Goal: Transaction & Acquisition: Purchase product/service

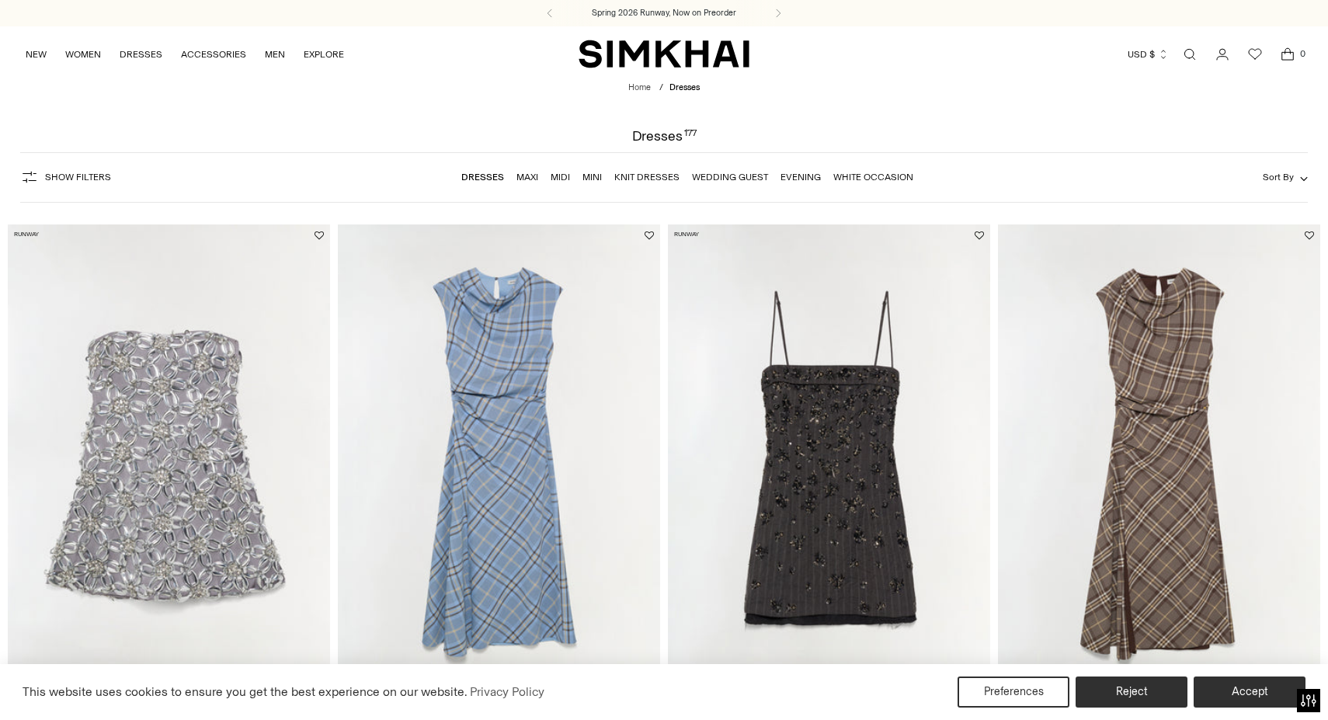
click at [532, 176] on link "Maxi" at bounding box center [527, 177] width 22 height 11
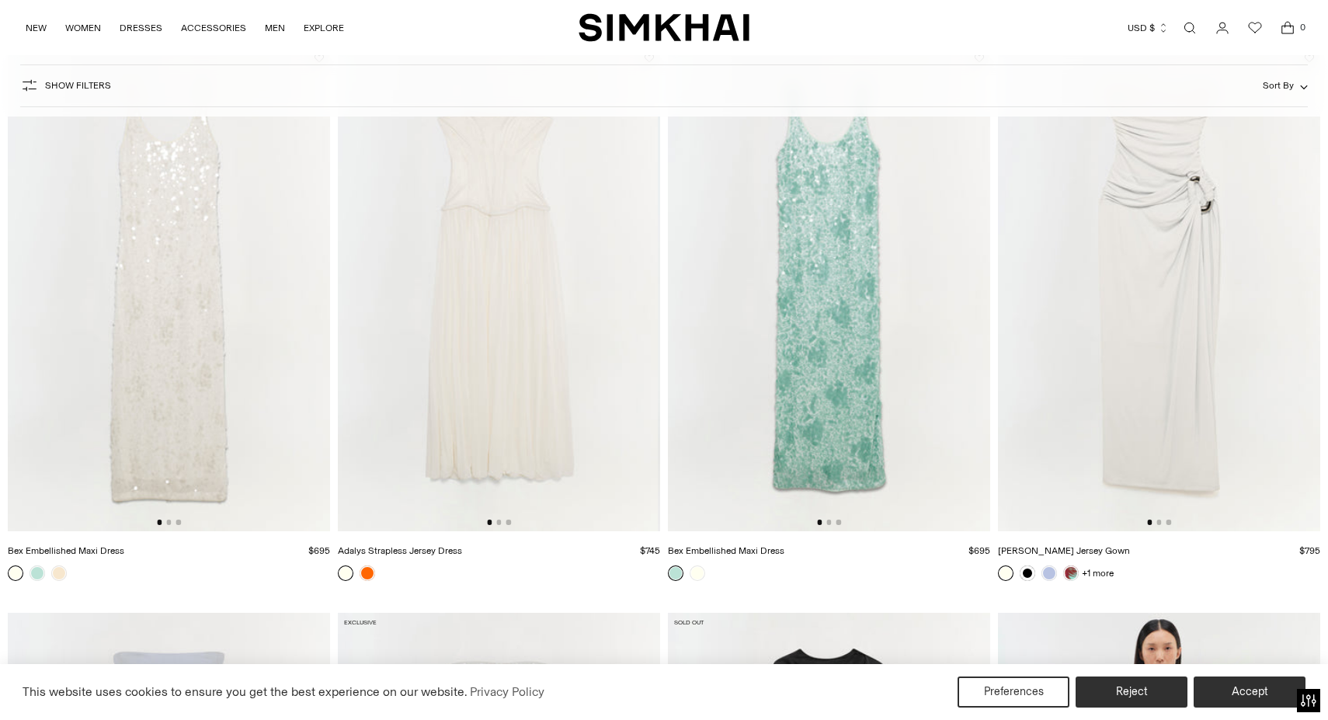
scroll to position [2997, 0]
click at [1027, 568] on link at bounding box center [1028, 570] width 16 height 16
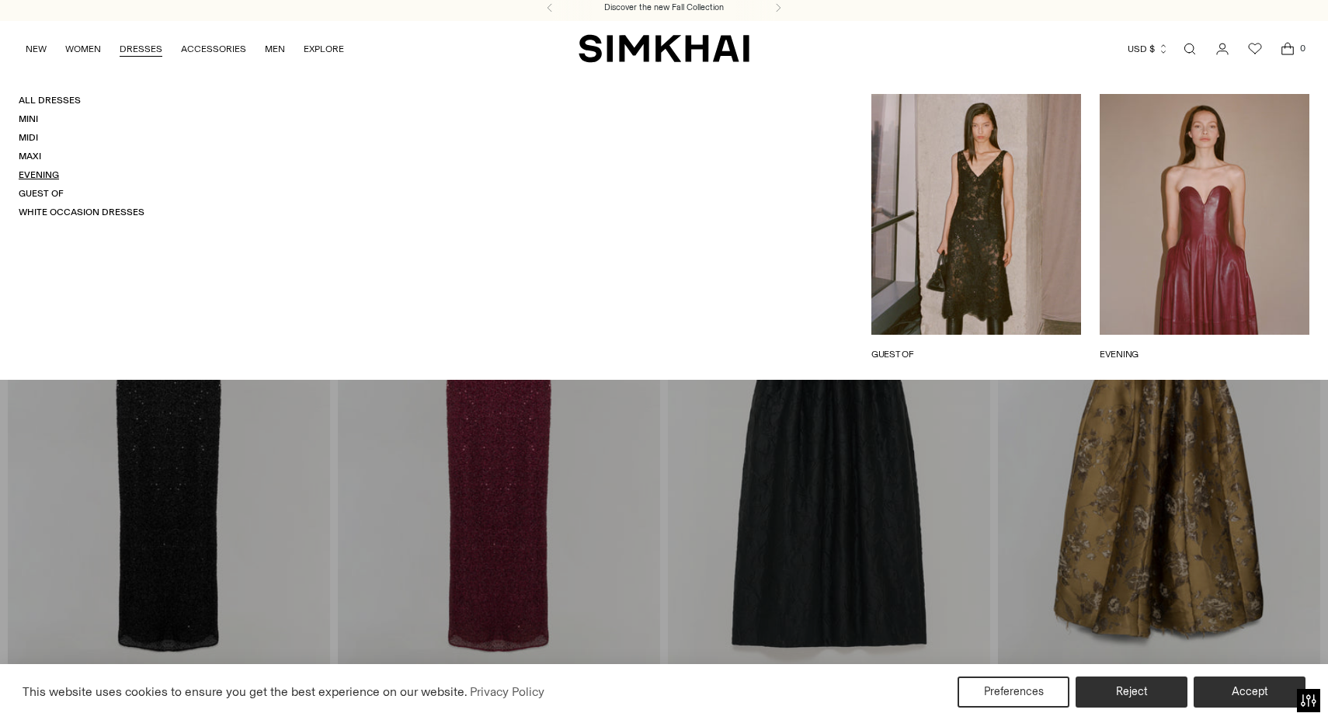
scroll to position [7, 0]
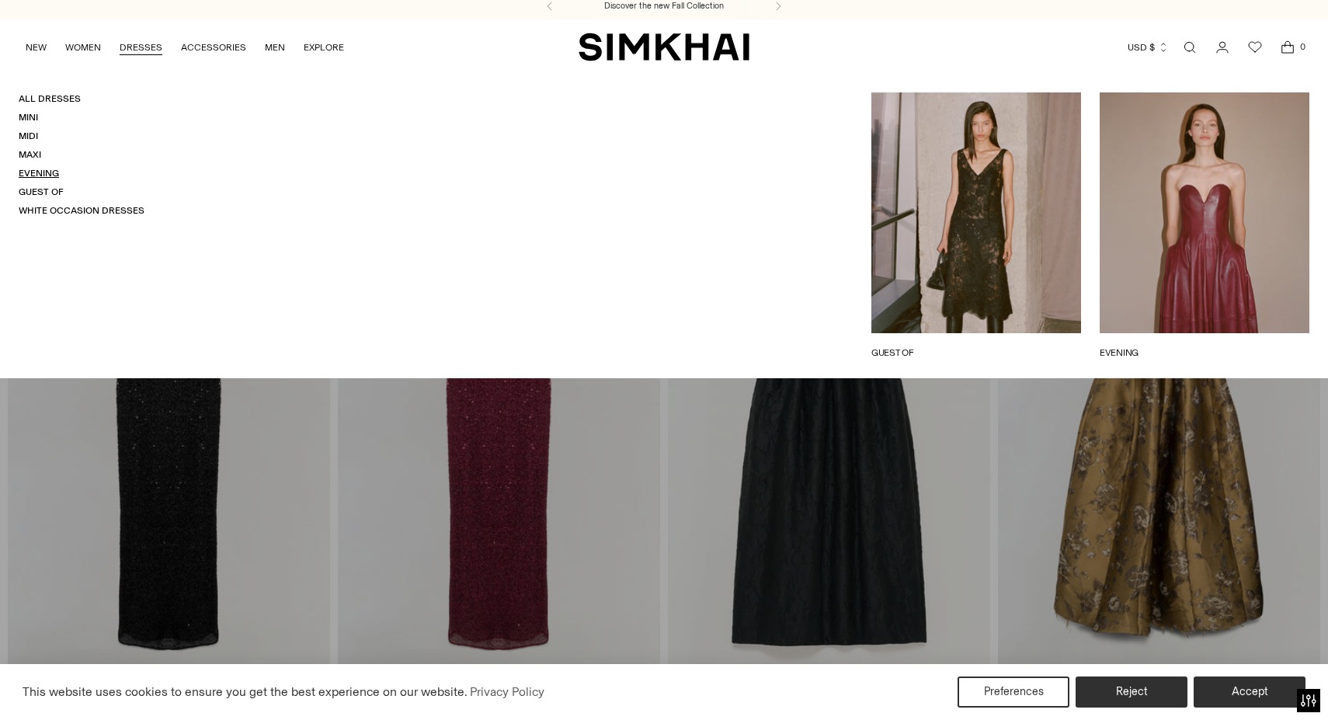
click at [23, 169] on link "Evening" at bounding box center [39, 173] width 40 height 11
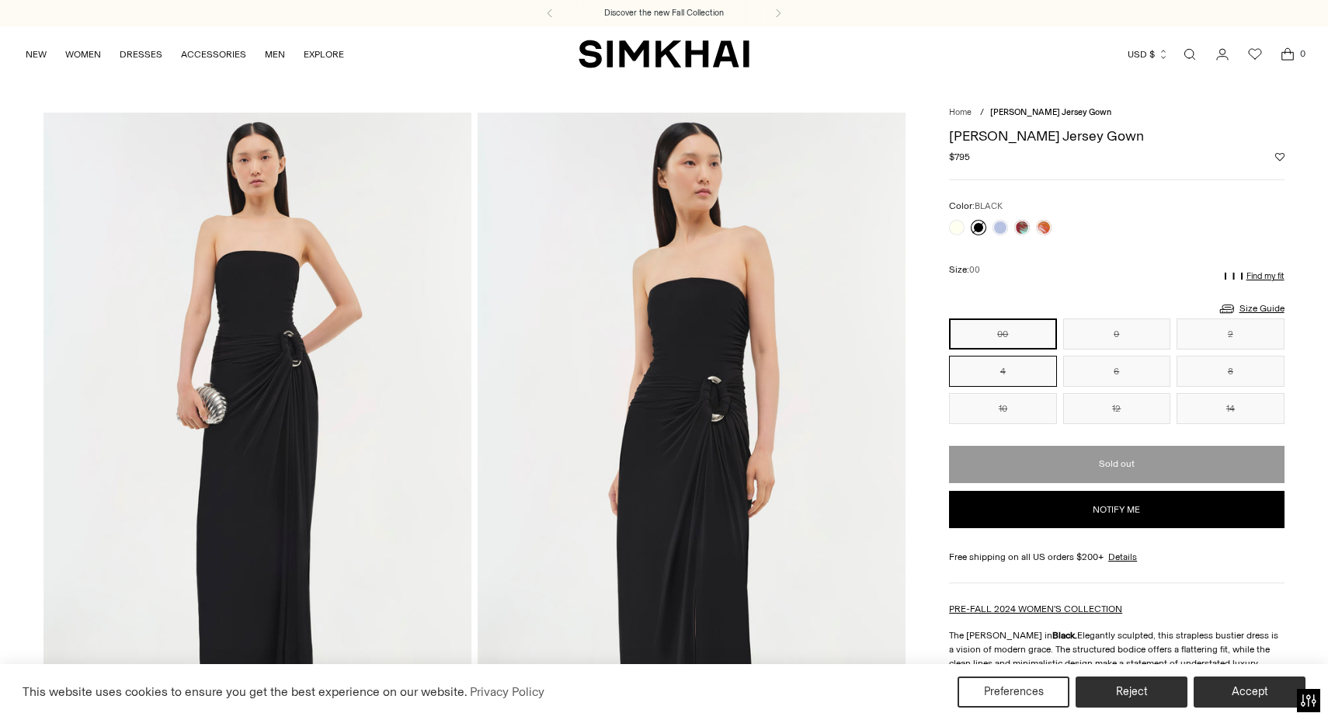
click at [1027, 367] on button "4" at bounding box center [1002, 371] width 107 height 31
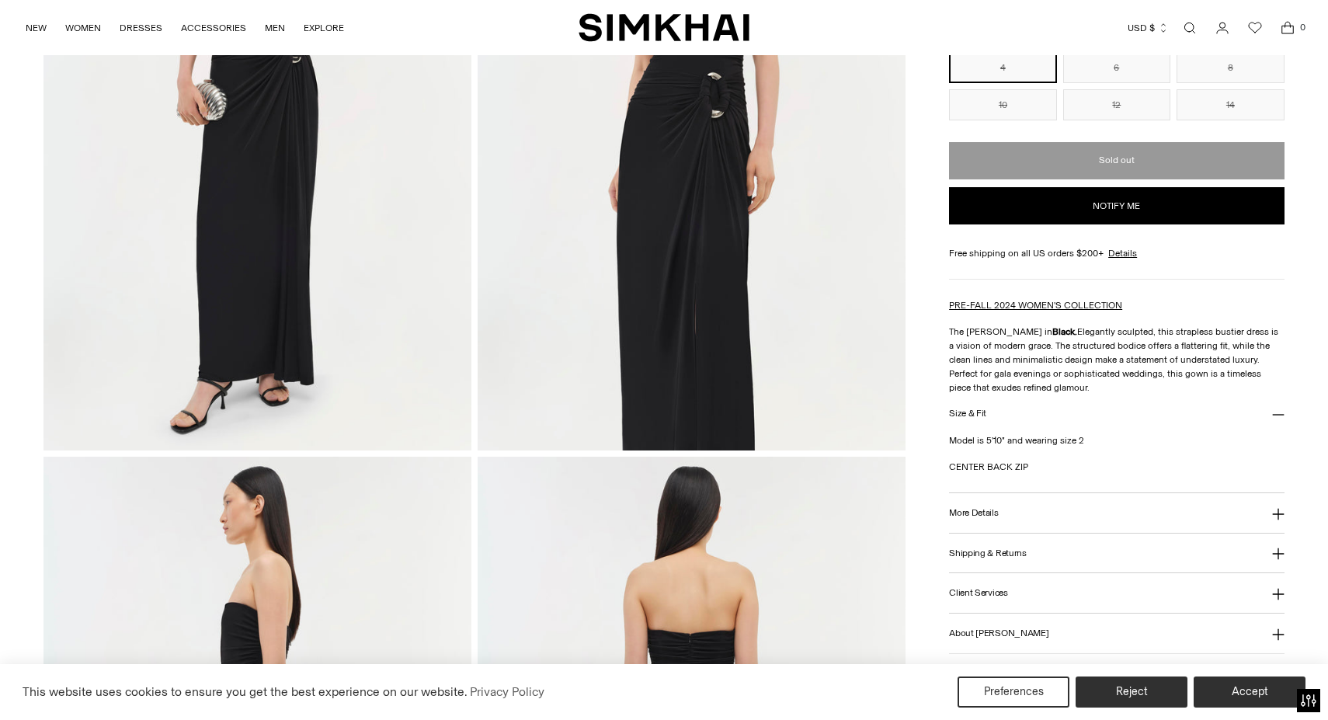
scroll to position [309, 0]
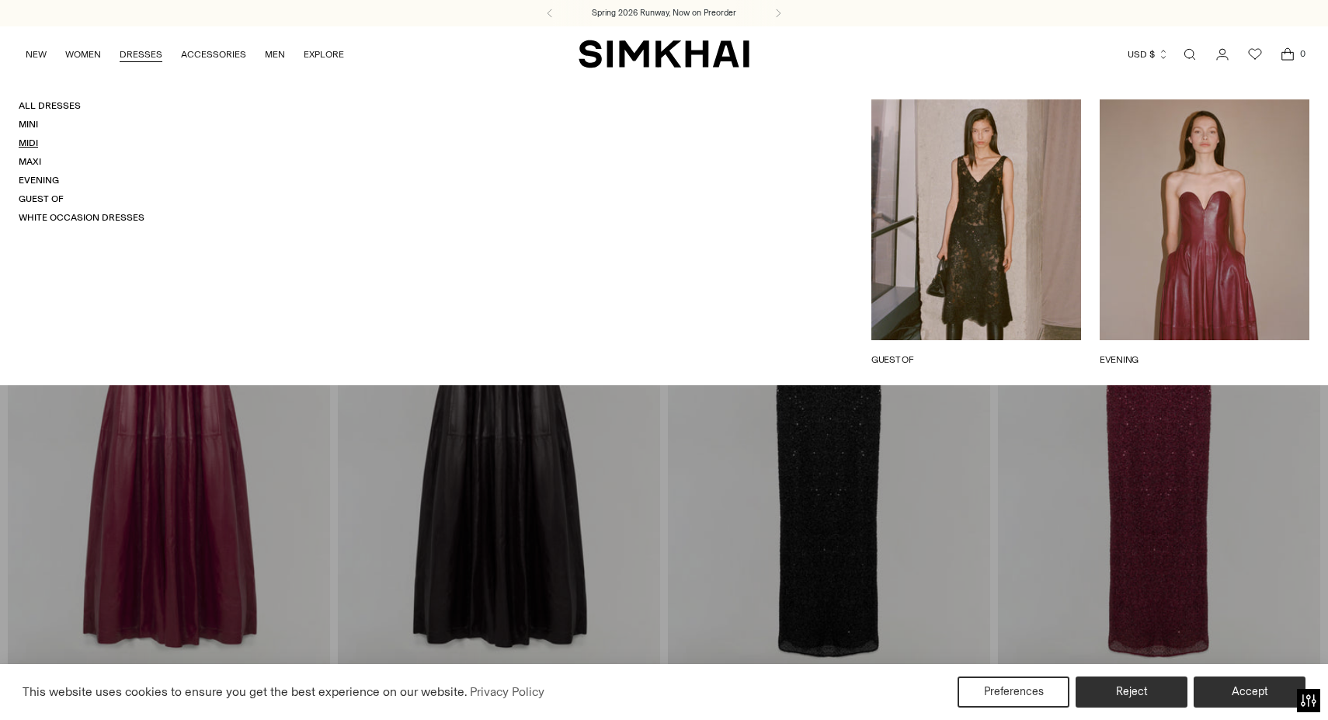
click at [33, 139] on link "Midi" at bounding box center [28, 142] width 19 height 11
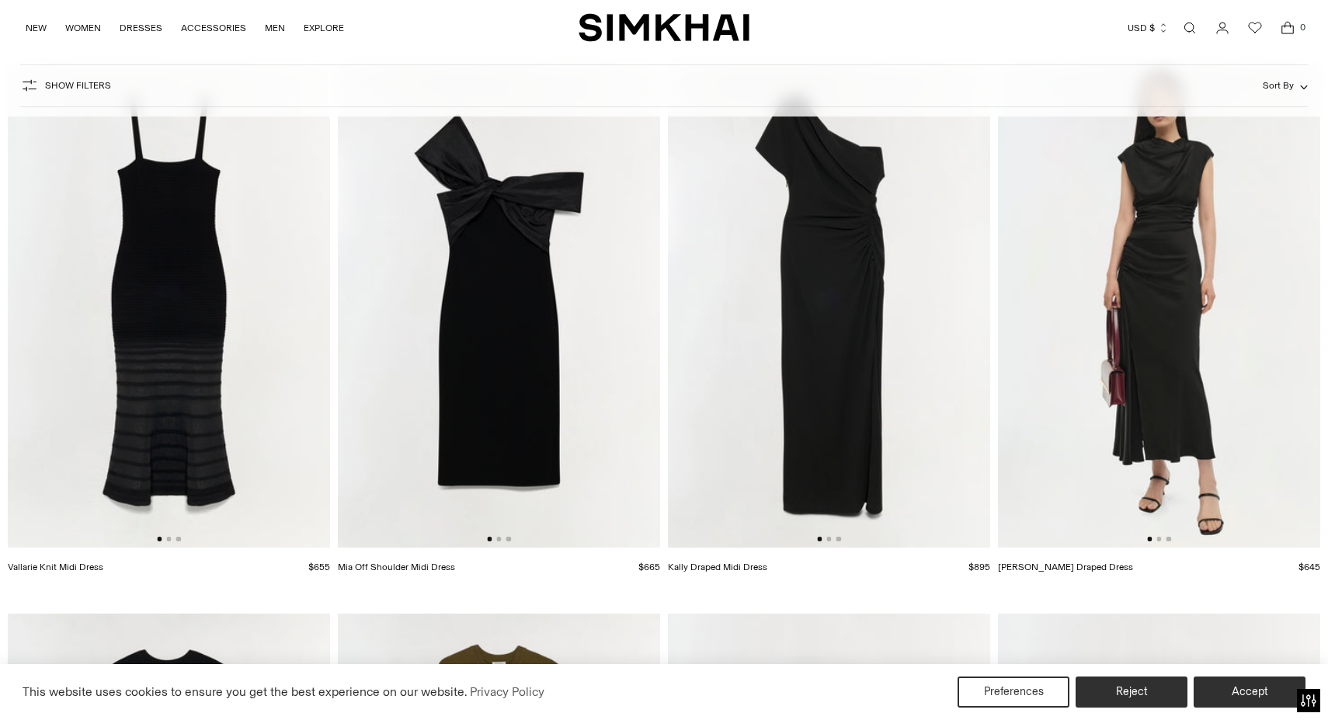
scroll to position [3543, 0]
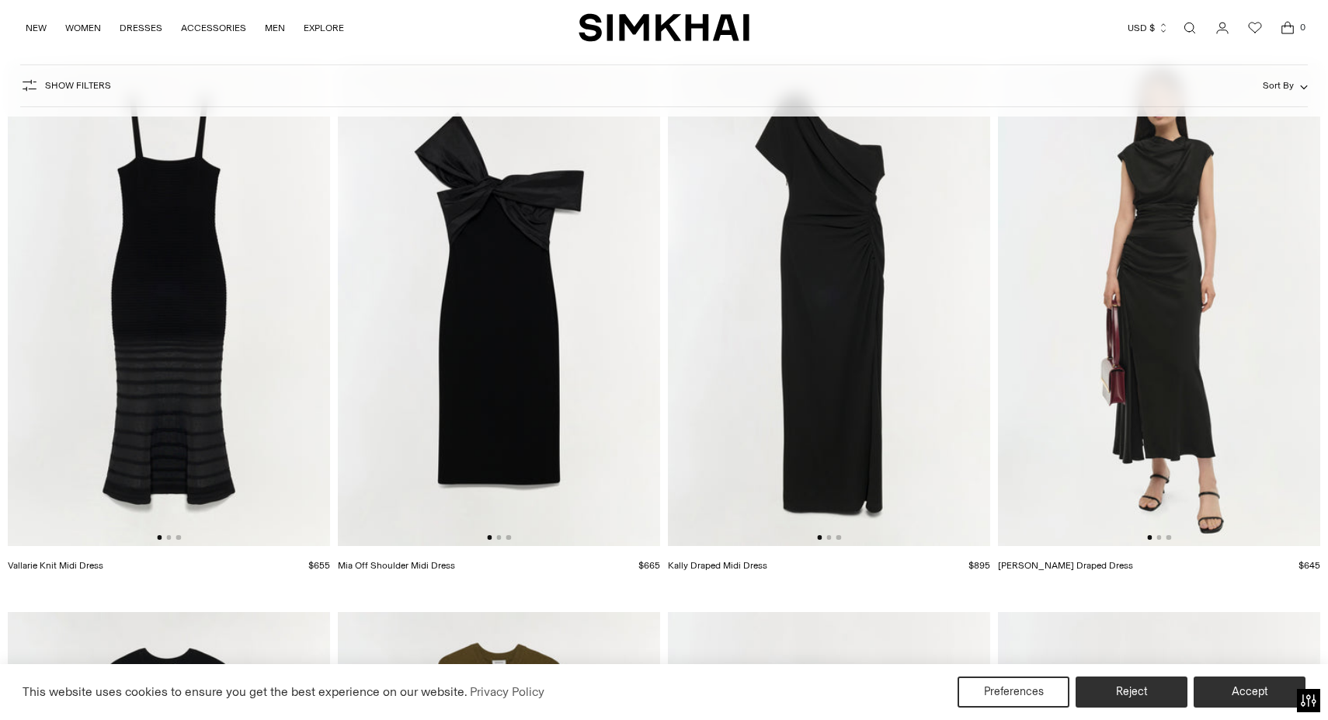
click at [830, 372] on img at bounding box center [829, 305] width 322 height 484
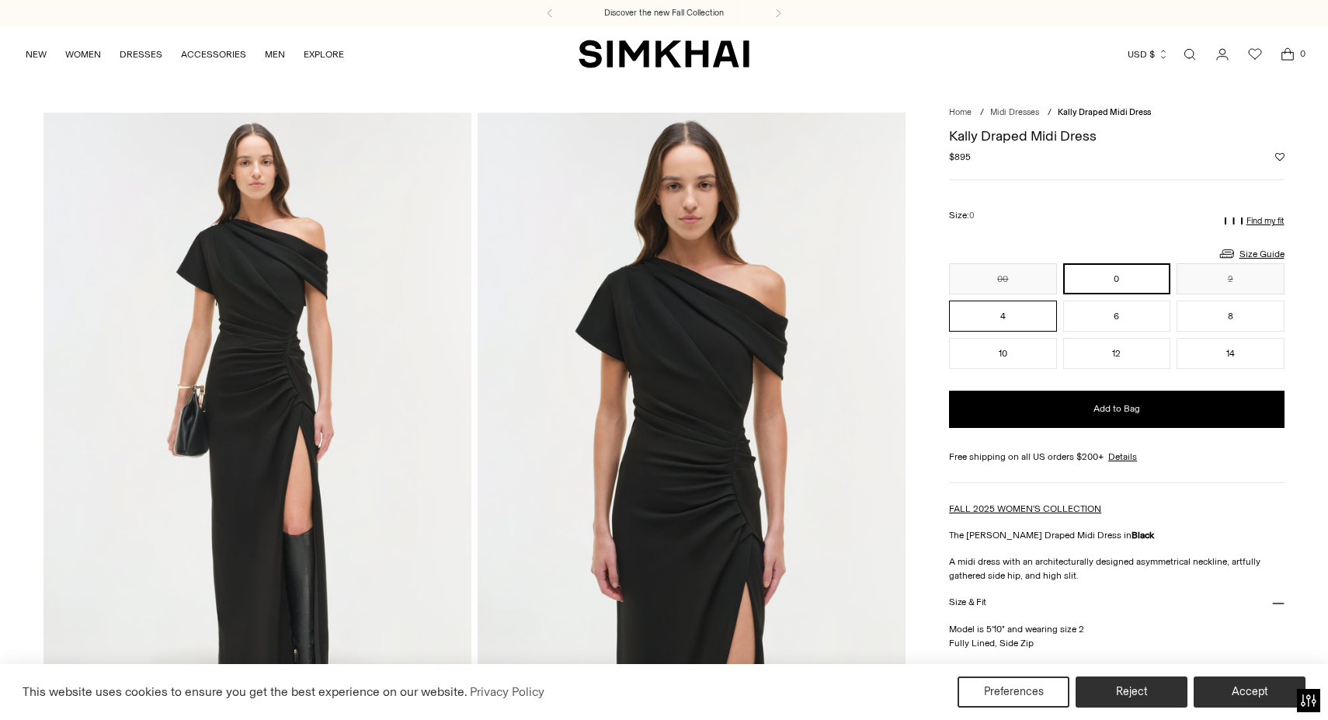
click at [1014, 321] on button "4" at bounding box center [1002, 316] width 107 height 31
click at [1251, 252] on link "Size Guide" at bounding box center [1251, 253] width 67 height 19
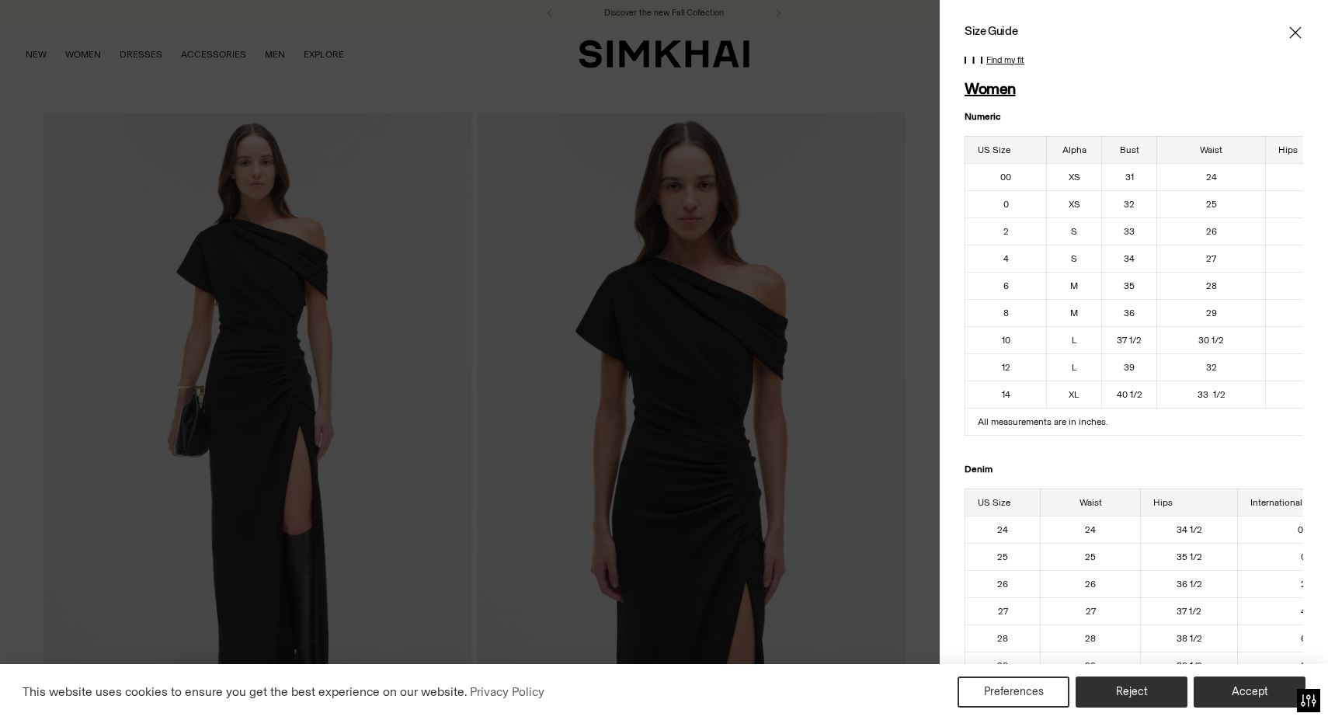
click at [1296, 36] on icon "Close" at bounding box center [1295, 33] width 12 height 16
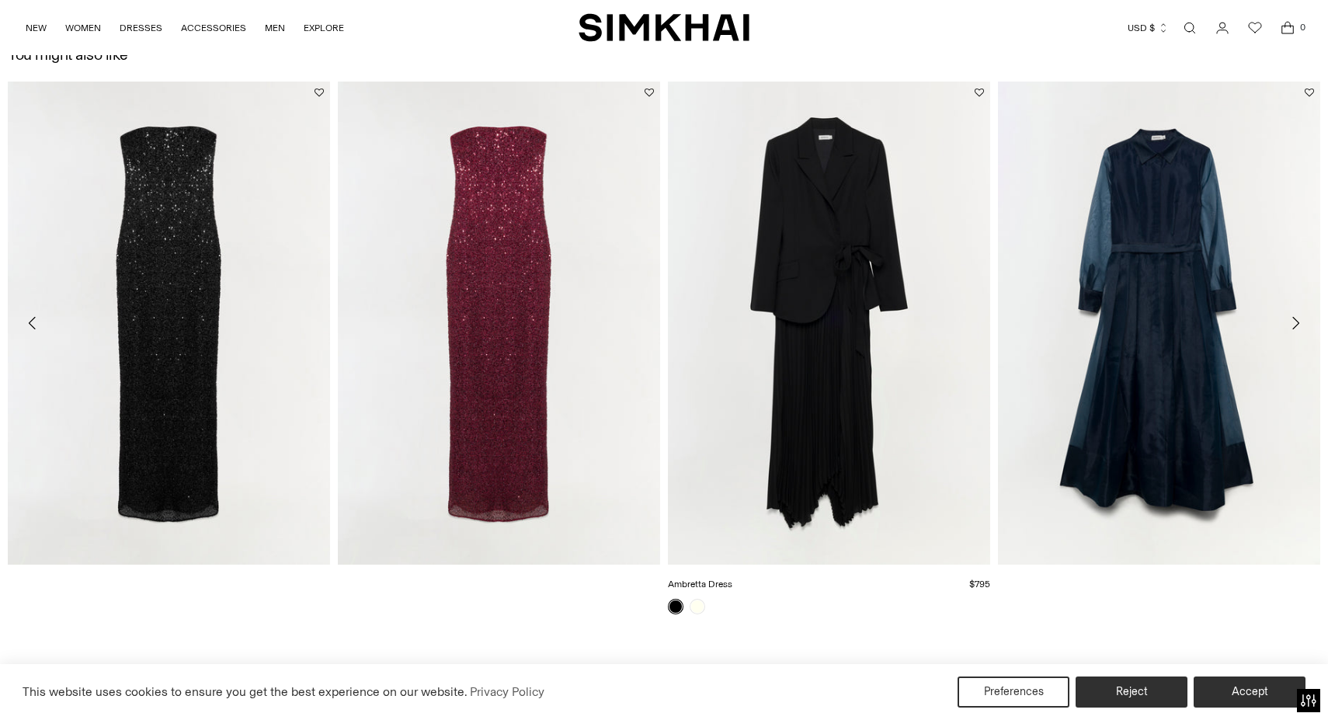
scroll to position [2649, 0]
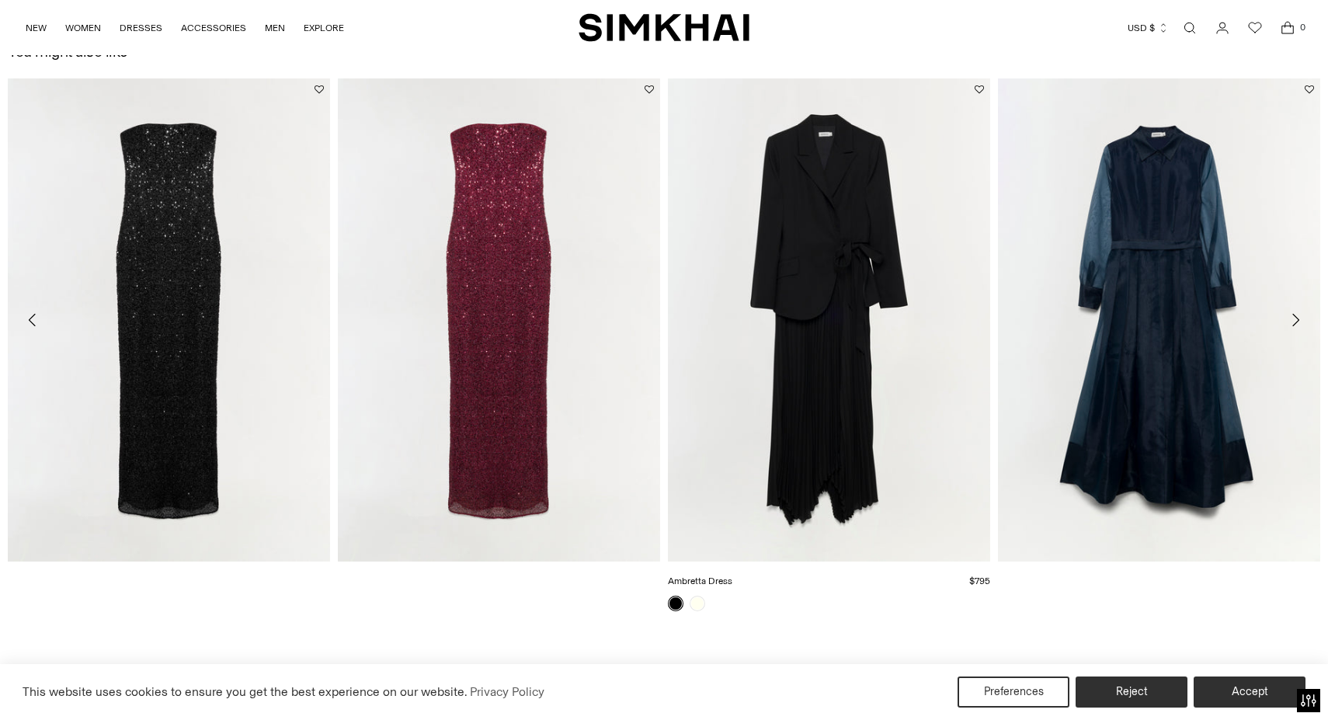
click at [732, 575] on link "Ambretta Dress" at bounding box center [700, 580] width 64 height 11
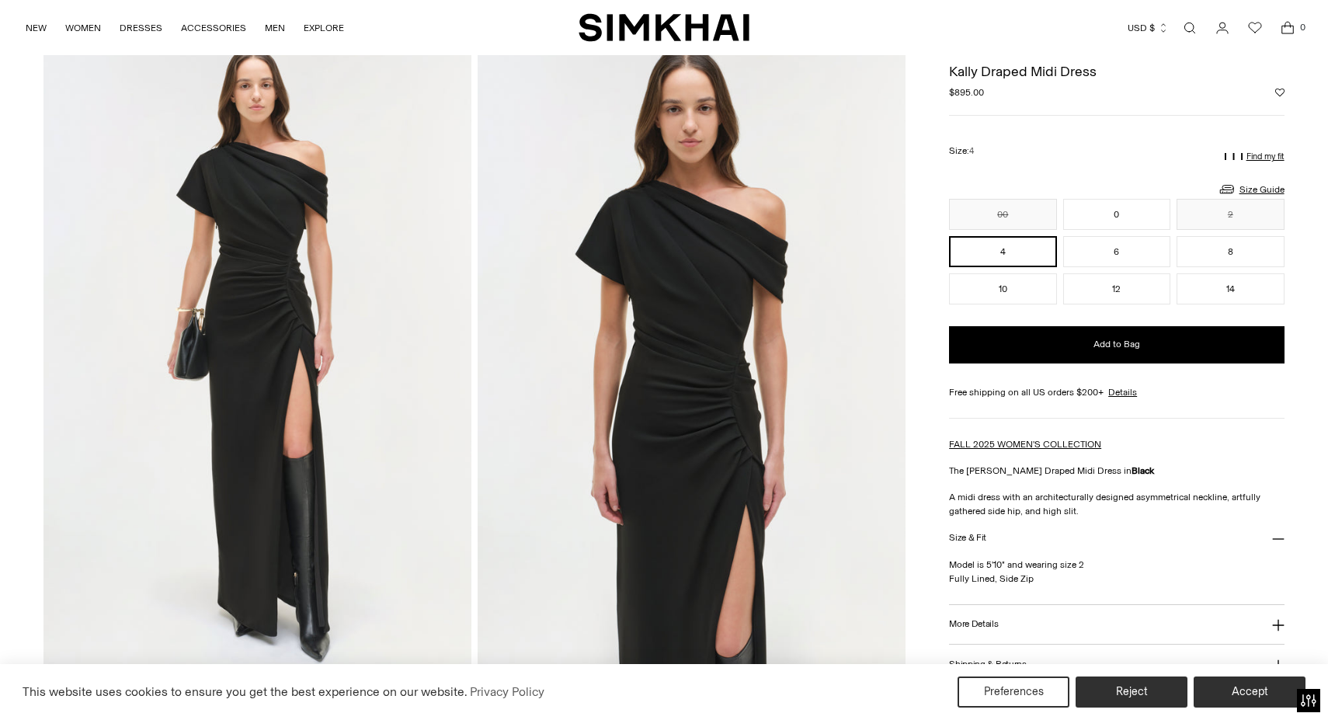
scroll to position [76, 0]
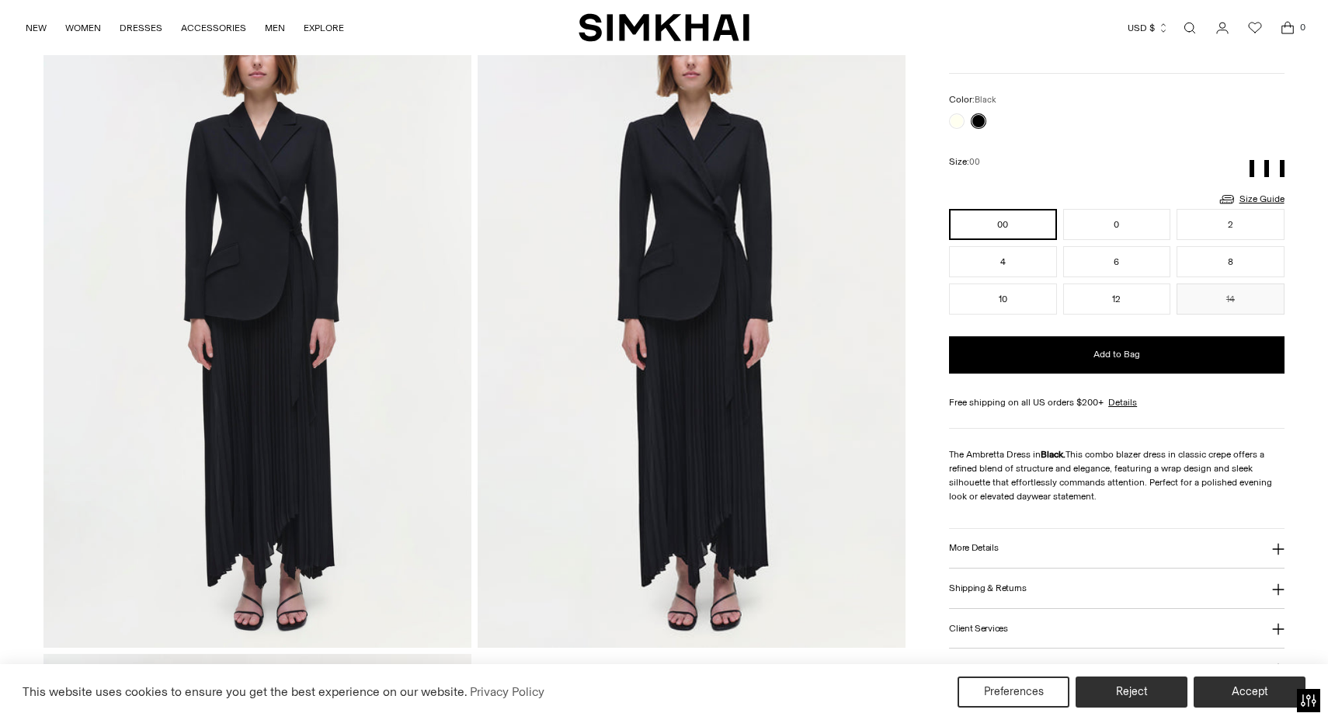
scroll to position [1402, 0]
click at [659, 294] on img at bounding box center [692, 325] width 428 height 641
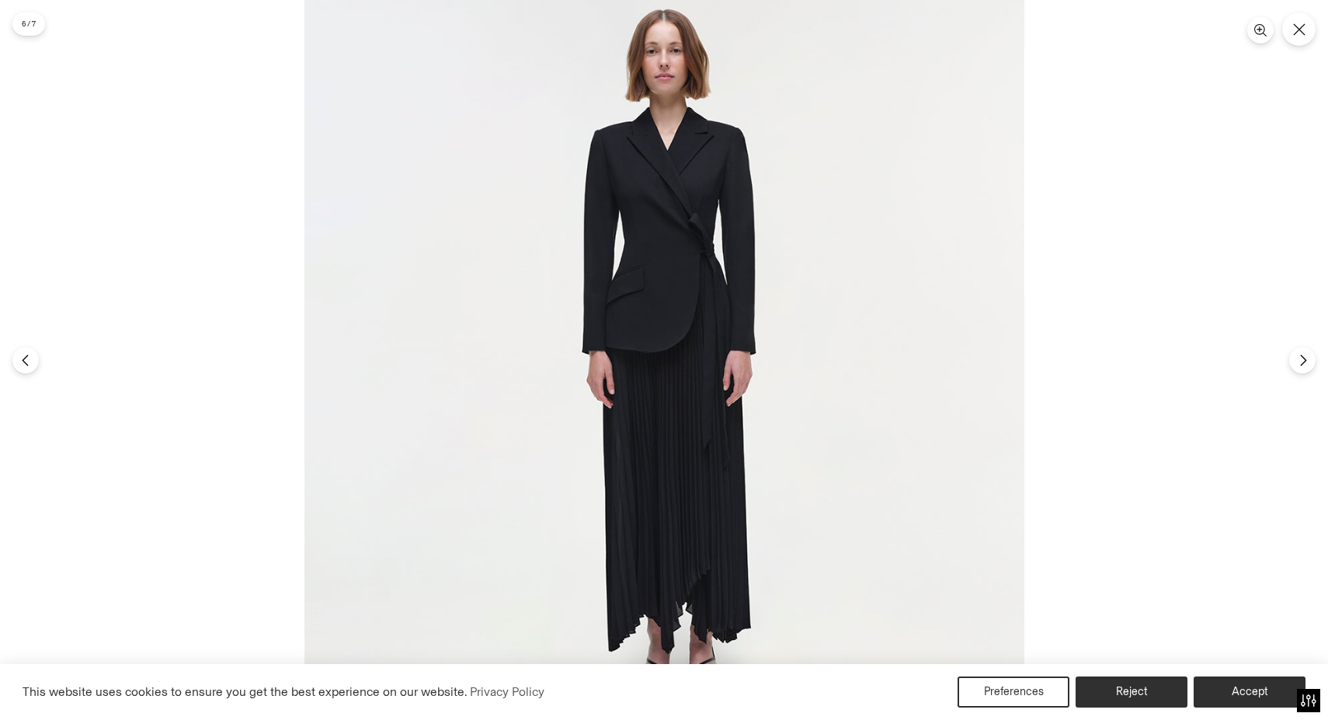
click at [672, 304] on img at bounding box center [664, 360] width 720 height 720
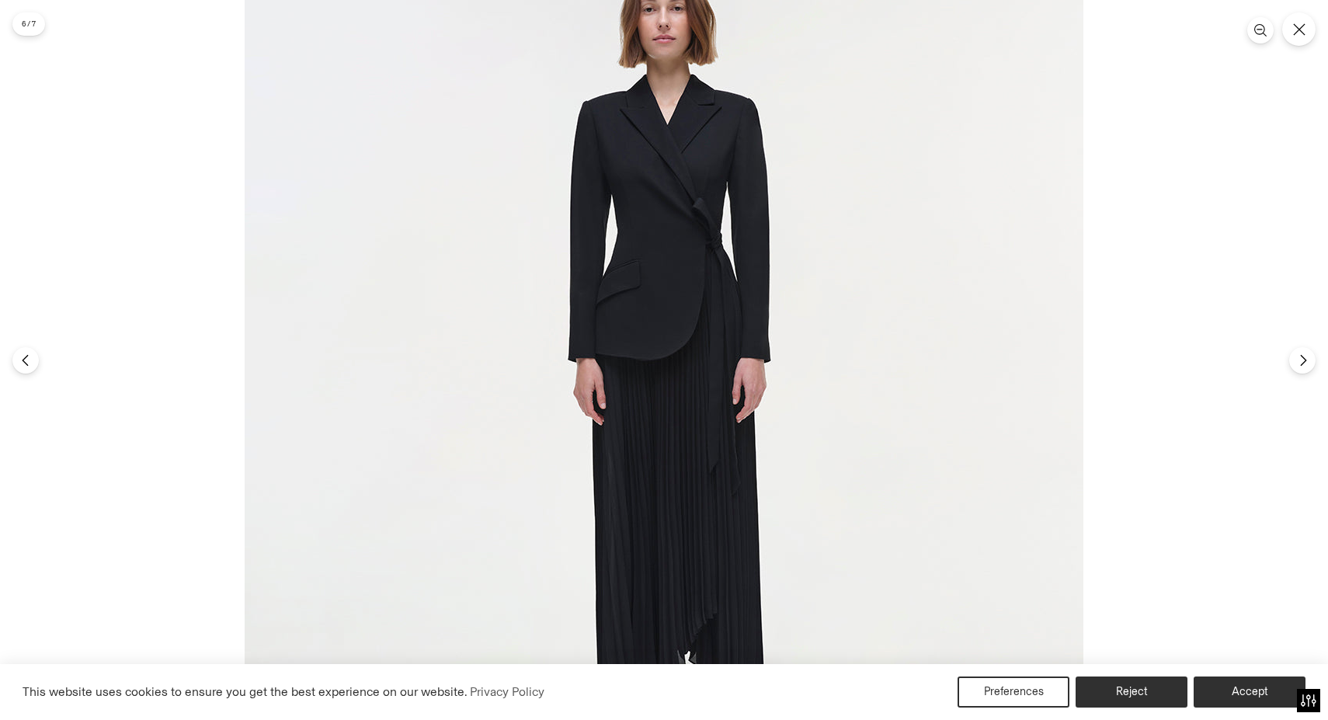
click at [672, 304] on img at bounding box center [664, 369] width 839 height 839
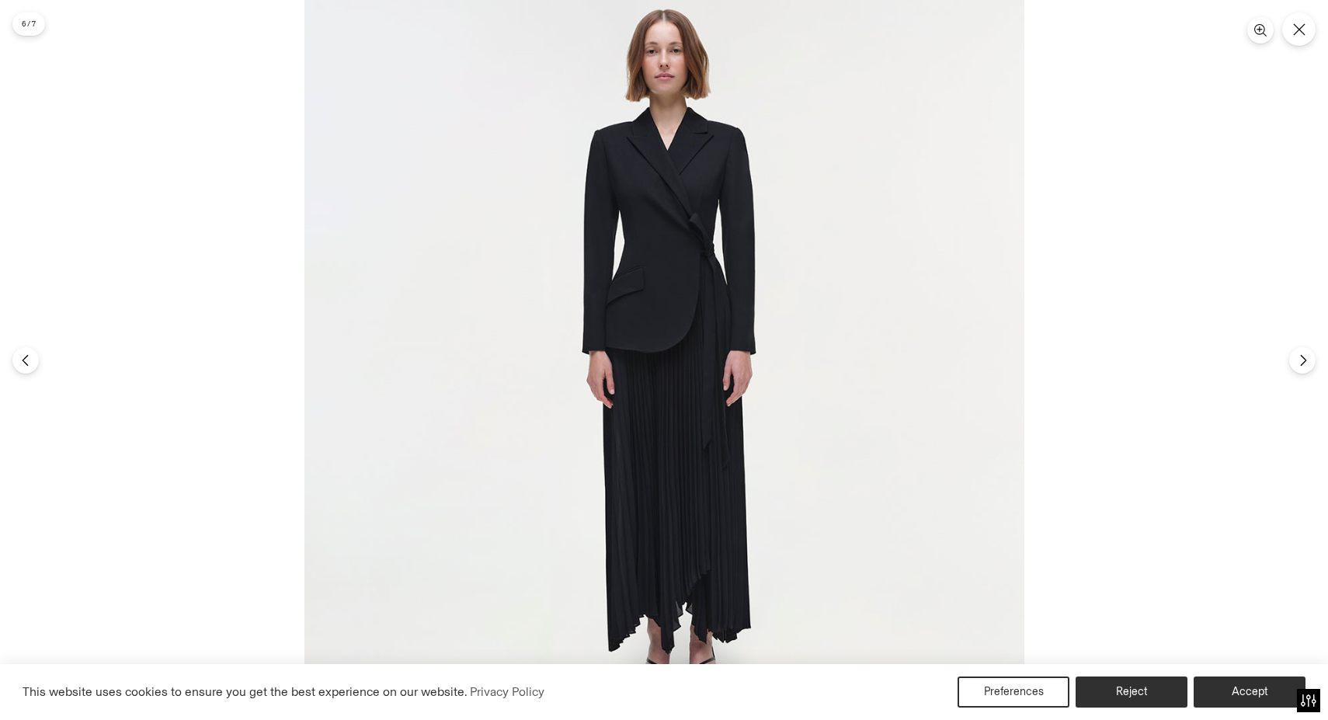
click at [672, 304] on img at bounding box center [664, 360] width 720 height 720
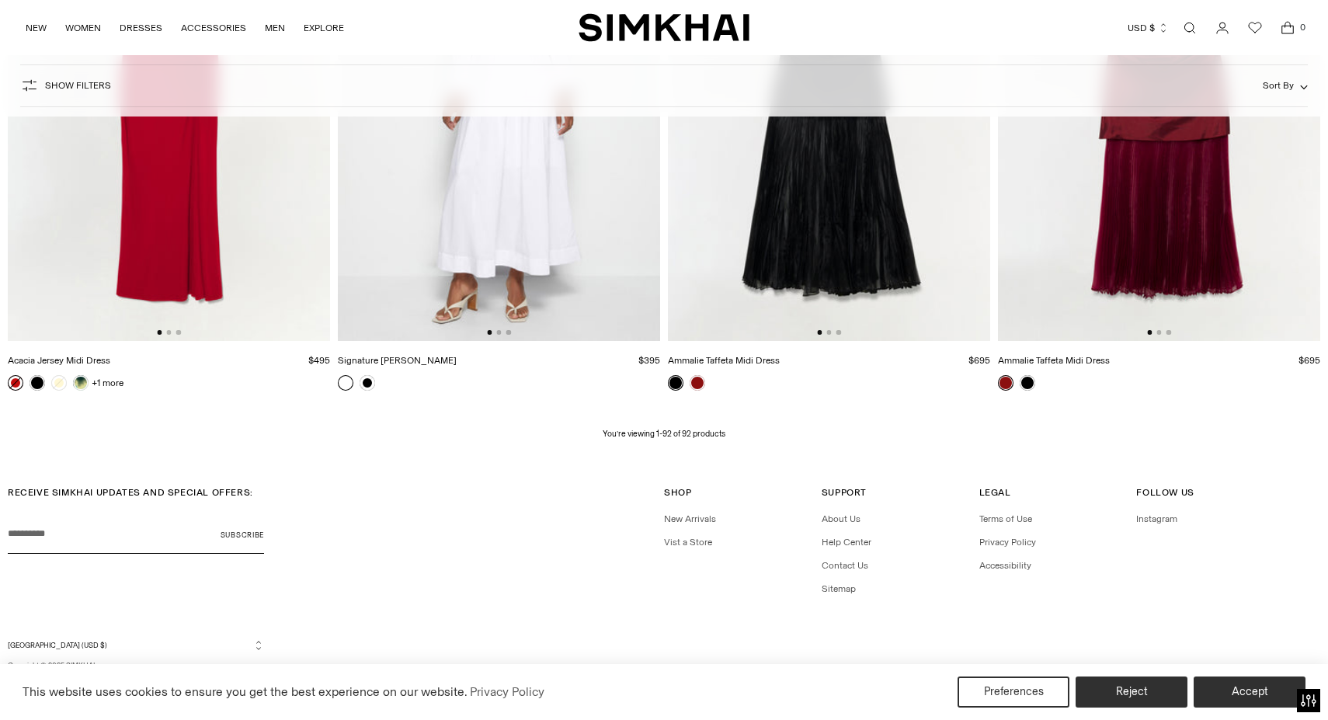
scroll to position [12756, 0]
